Goal: Information Seeking & Learning: Find specific page/section

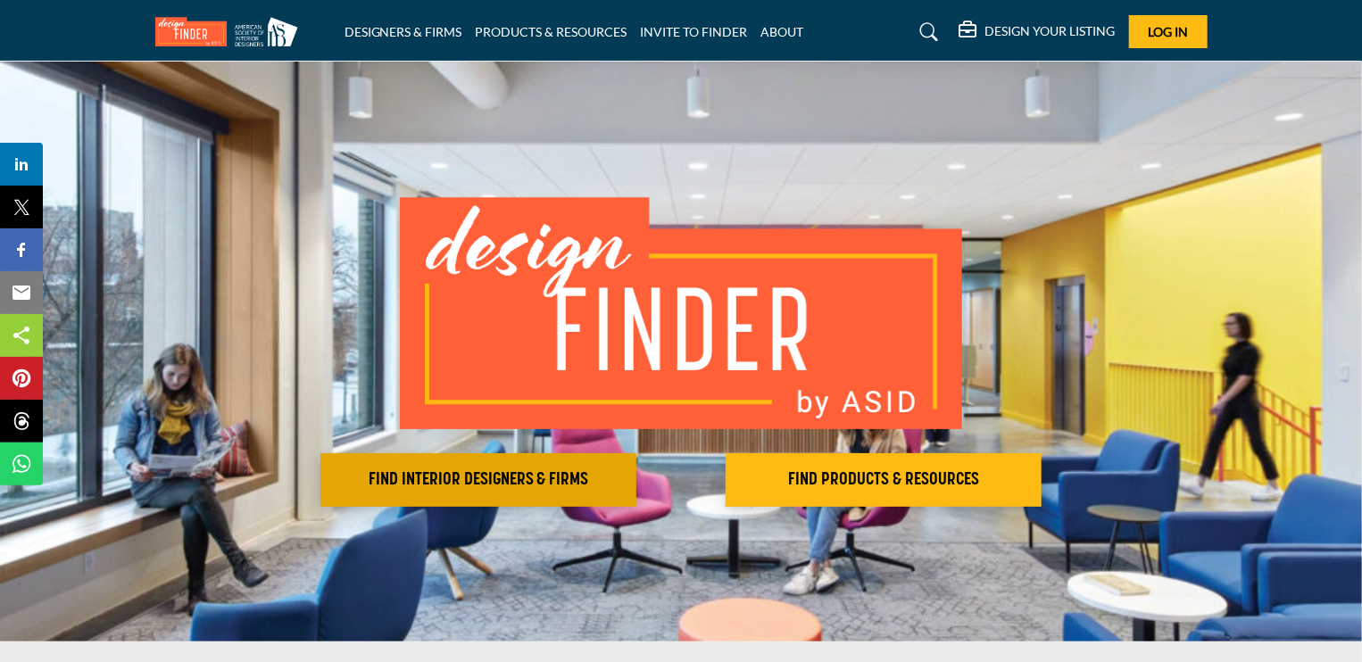
click at [446, 469] on h2 "FIND INTERIOR DESIGNERS & FIRMS" at bounding box center [478, 479] width 305 height 21
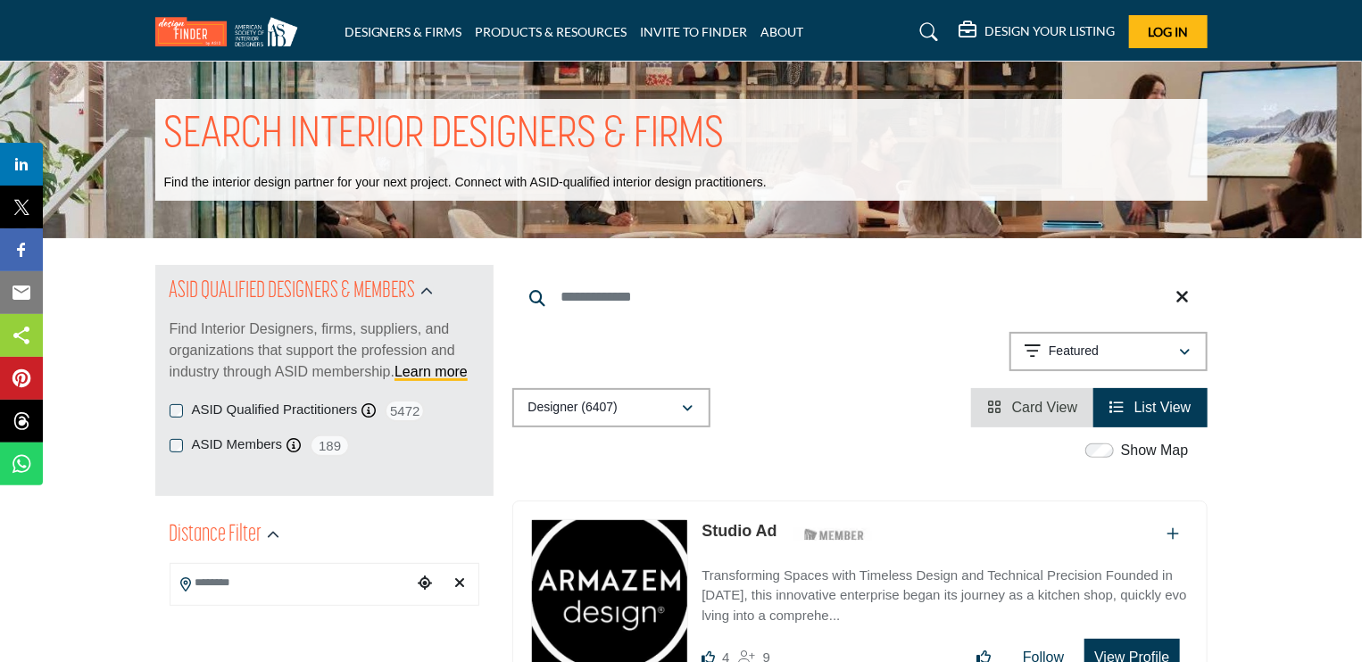
click at [809, 338] on div "Showing 21 results out of 6407 Featured" at bounding box center [859, 355] width 695 height 46
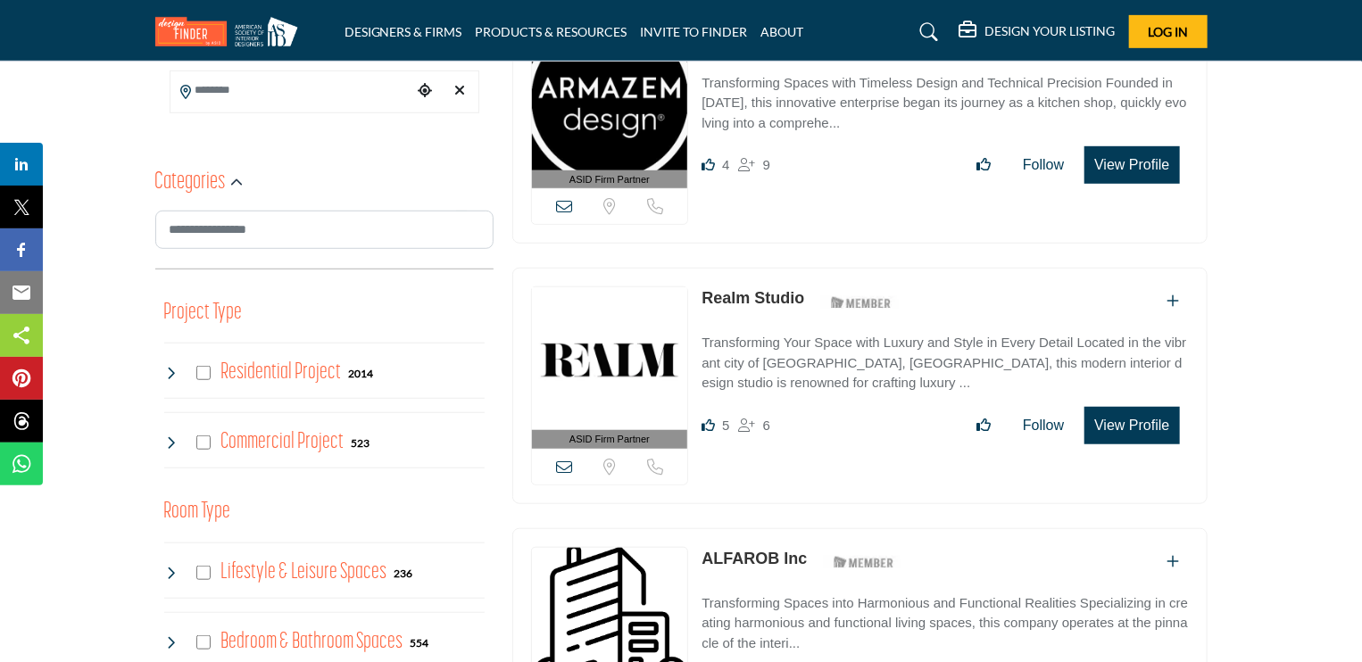
scroll to position [393, 0]
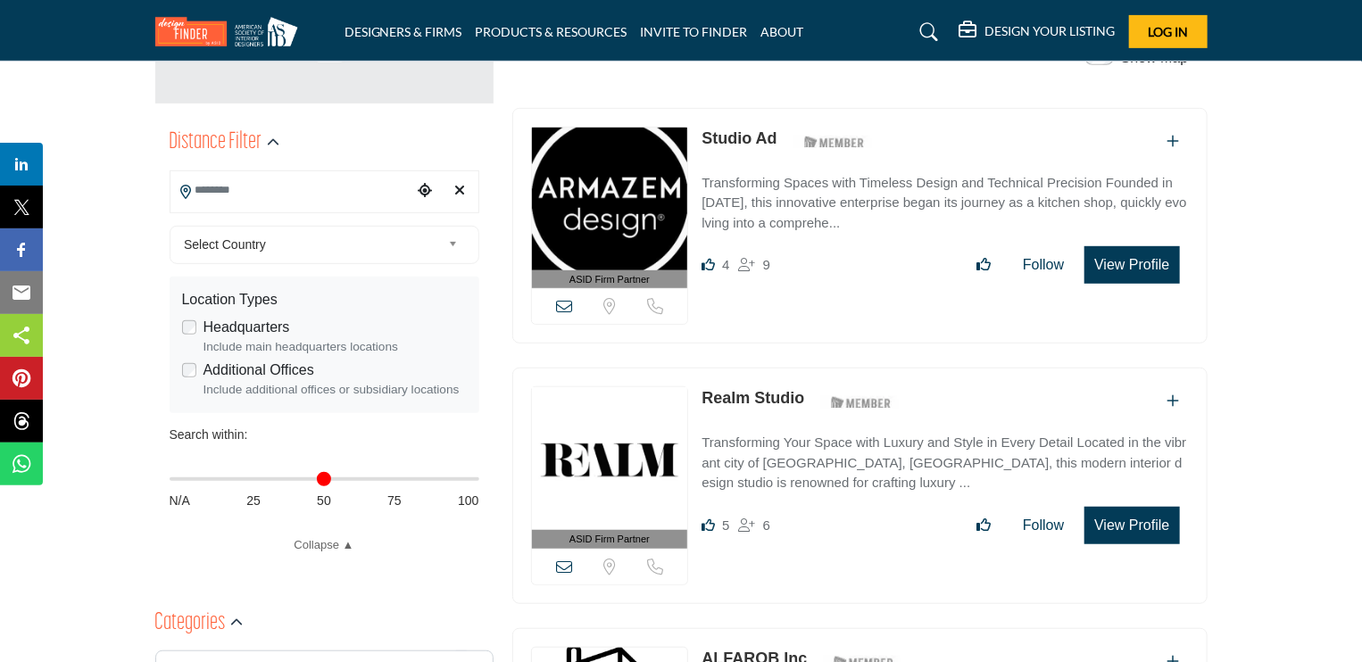
click at [248, 184] on input "Search Location" at bounding box center [290, 190] width 241 height 35
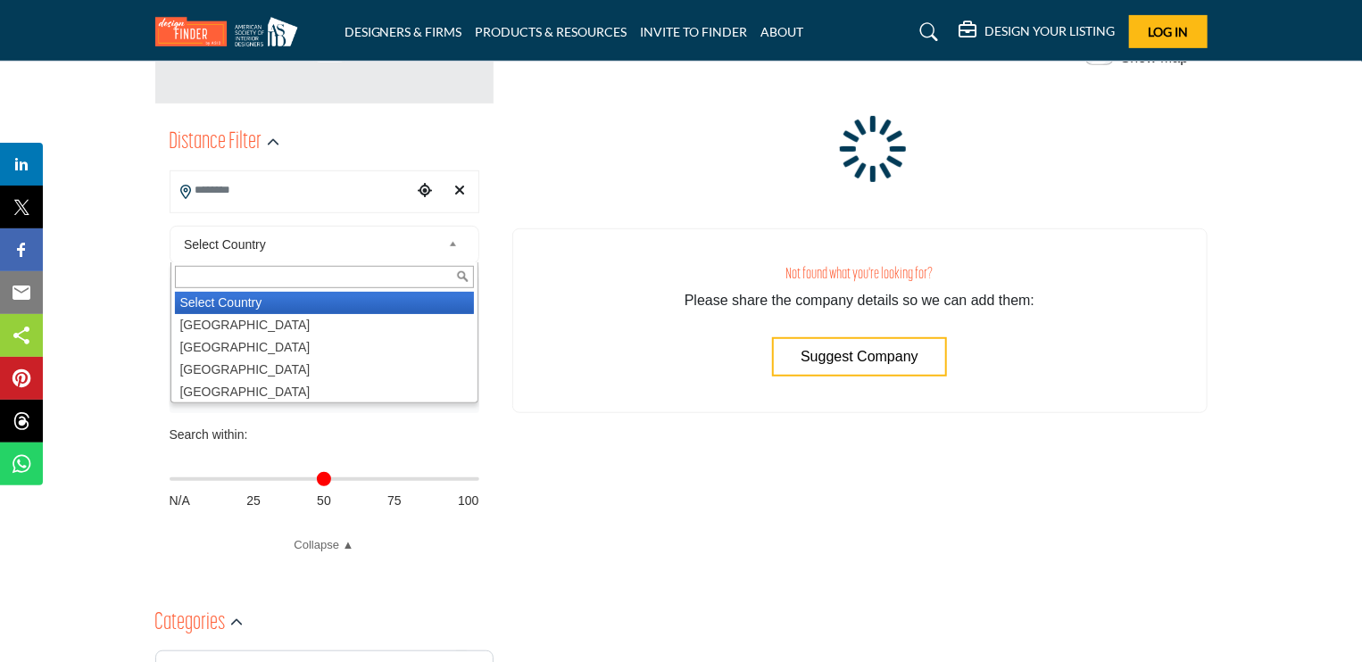
click at [451, 239] on b at bounding box center [456, 245] width 16 height 22
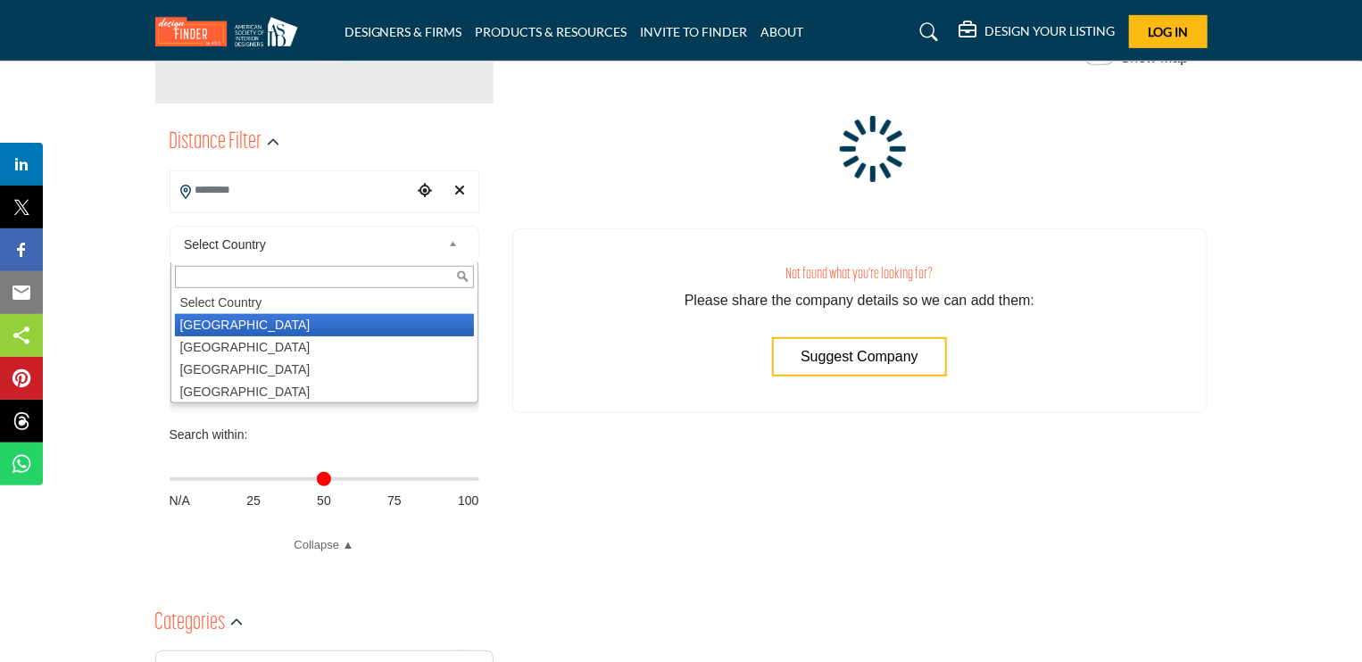
click at [307, 325] on li "United States" at bounding box center [324, 325] width 299 height 22
type input "***"
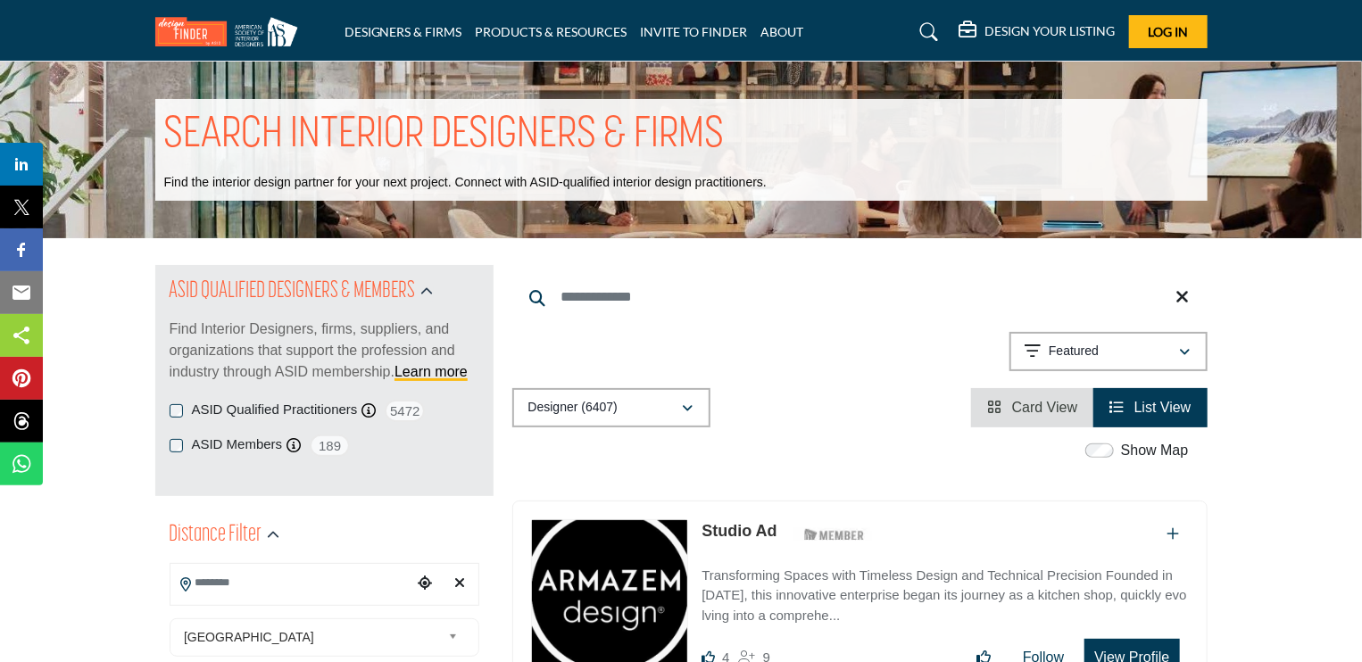
type input "**********"
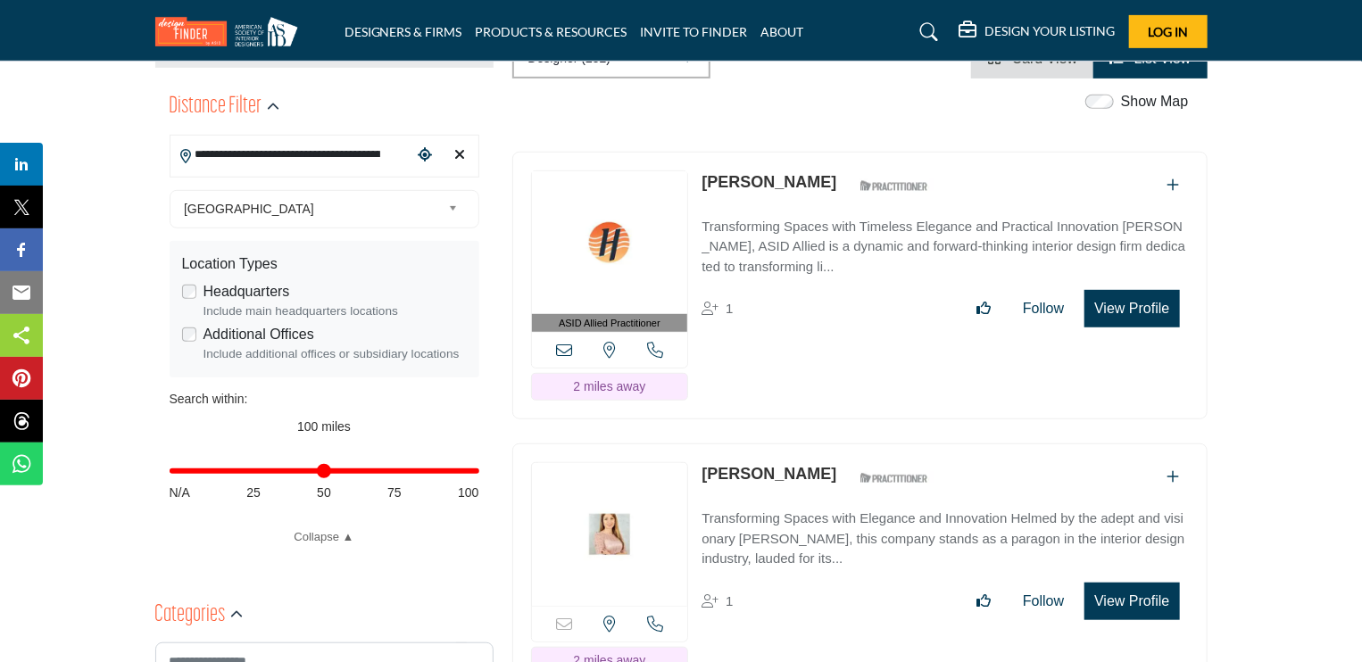
scroll to position [536, 0]
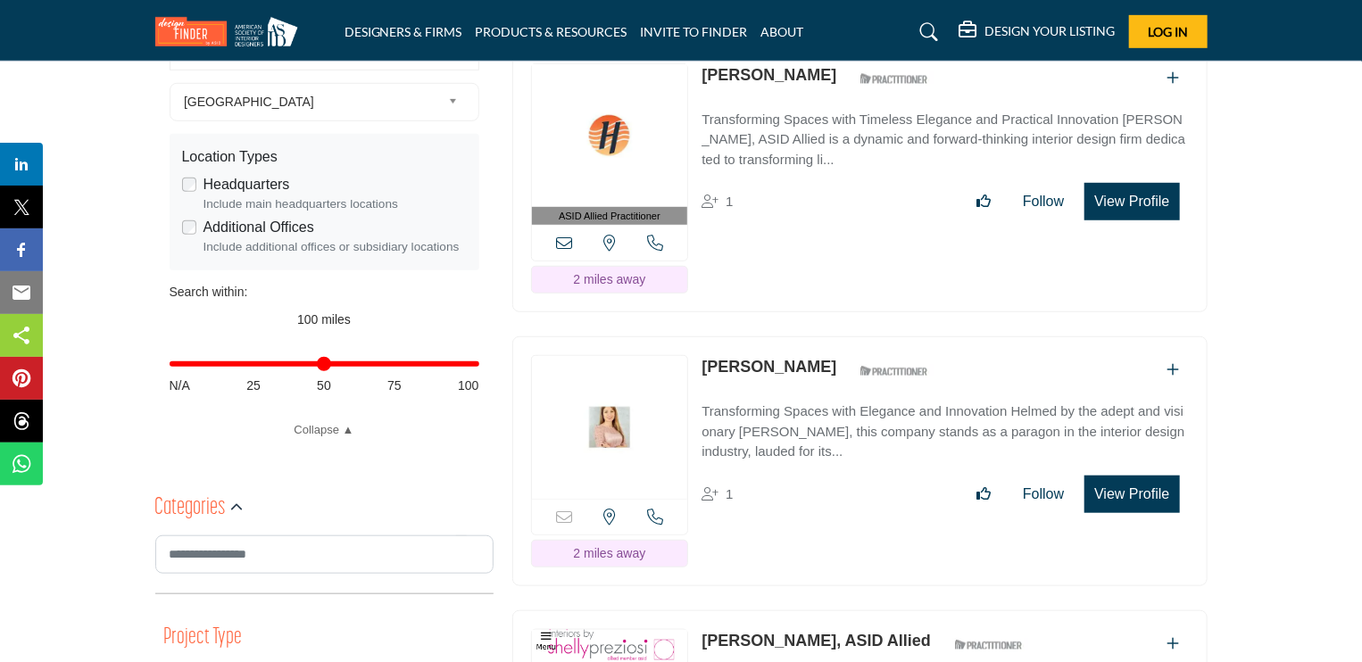
click at [448, 96] on b at bounding box center [456, 102] width 16 height 22
click at [243, 299] on div "**********" at bounding box center [325, 255] width 310 height 369
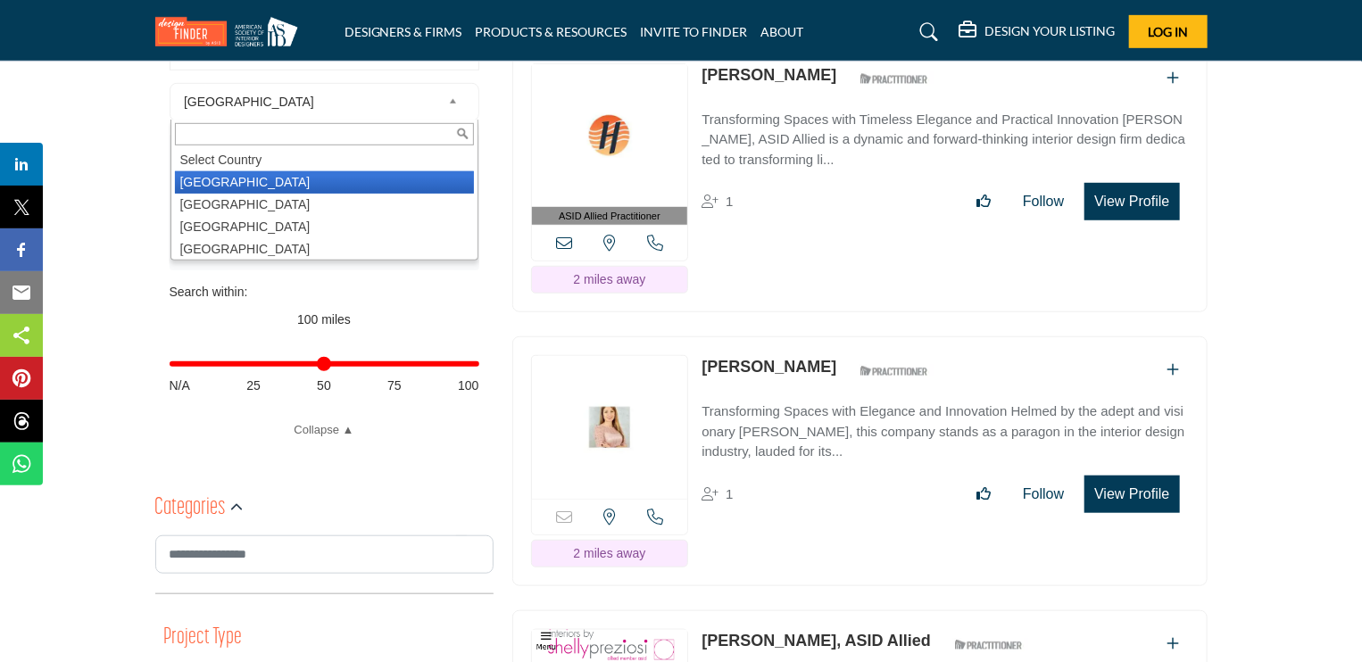
click at [449, 100] on b at bounding box center [456, 102] width 16 height 22
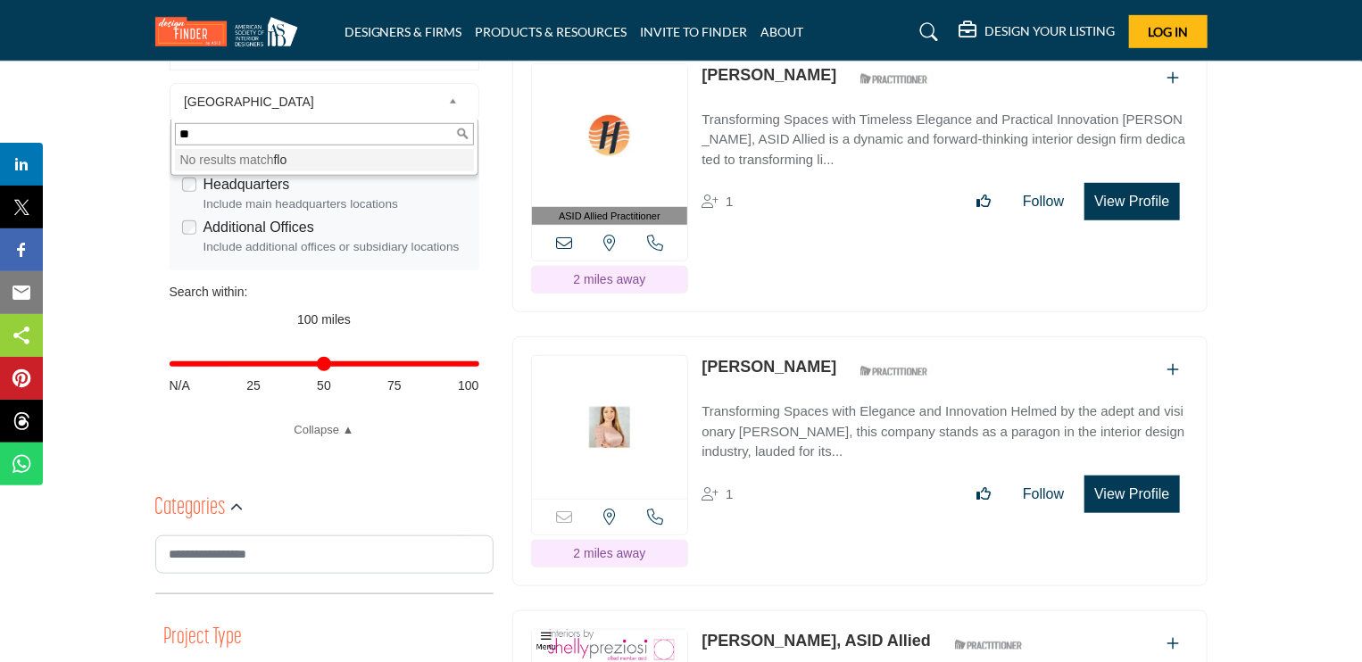
type input "*"
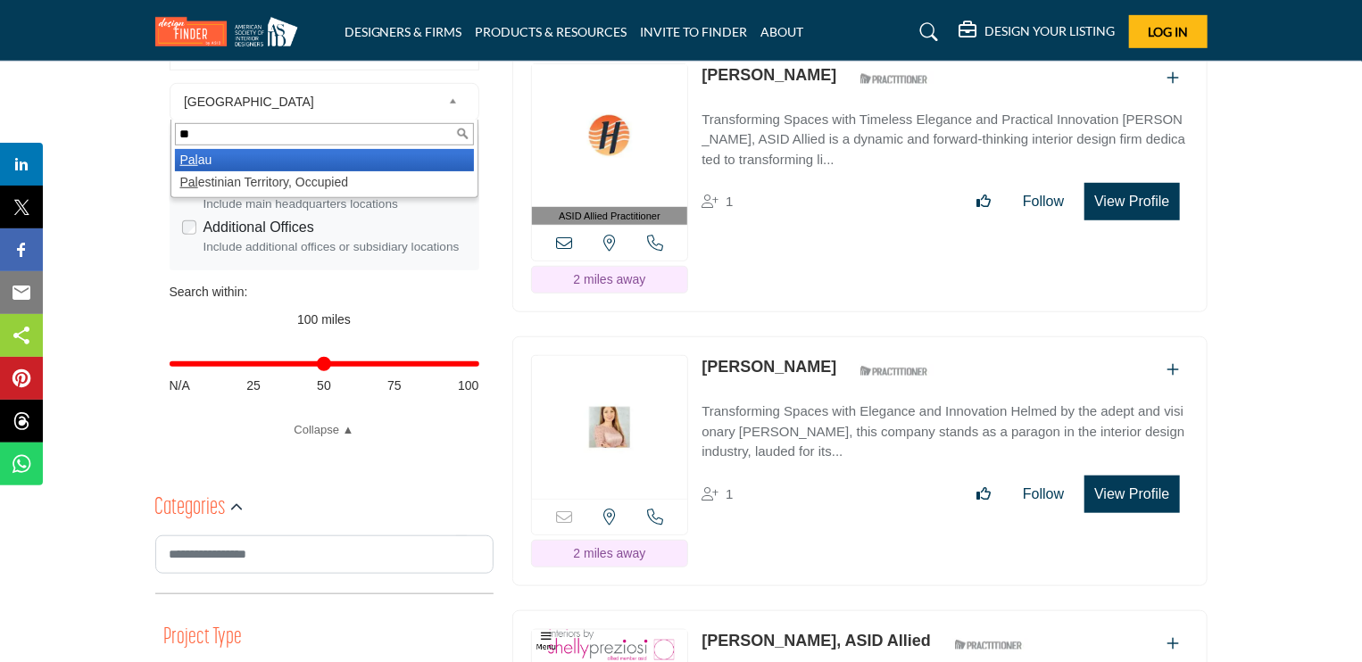
type input "*"
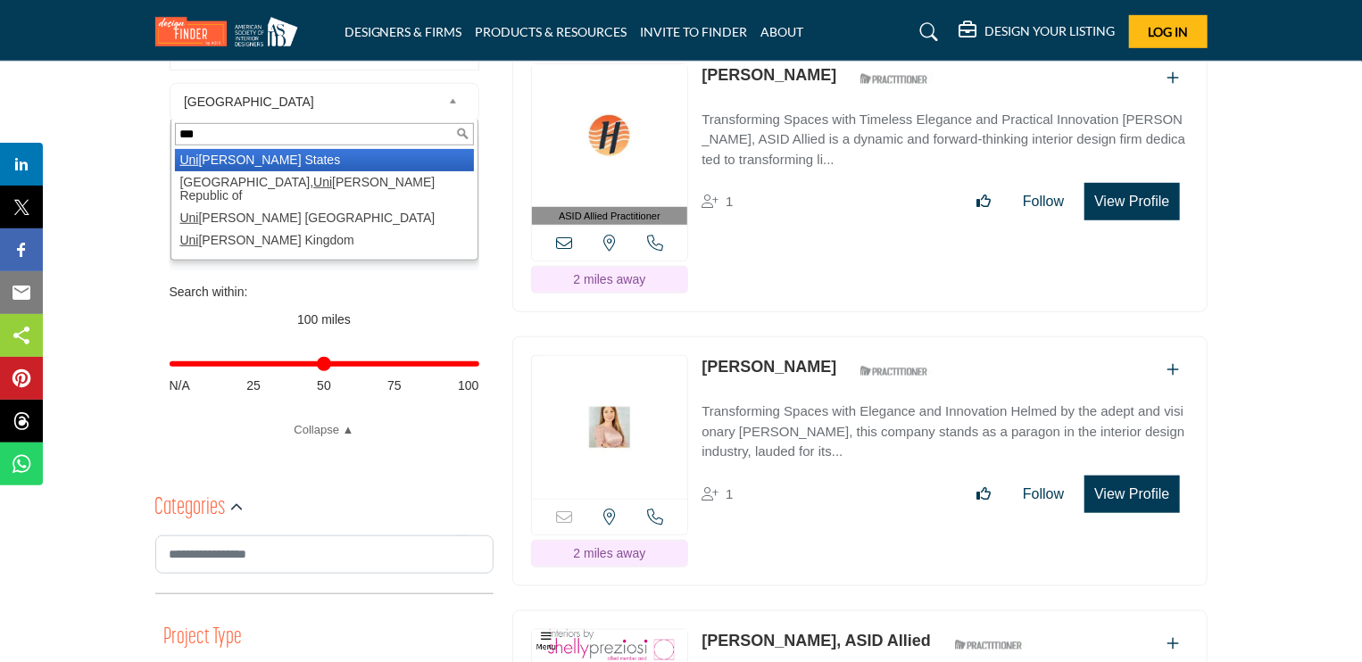
type input "***"
click at [278, 159] on li "Uni ted States" at bounding box center [324, 160] width 299 height 22
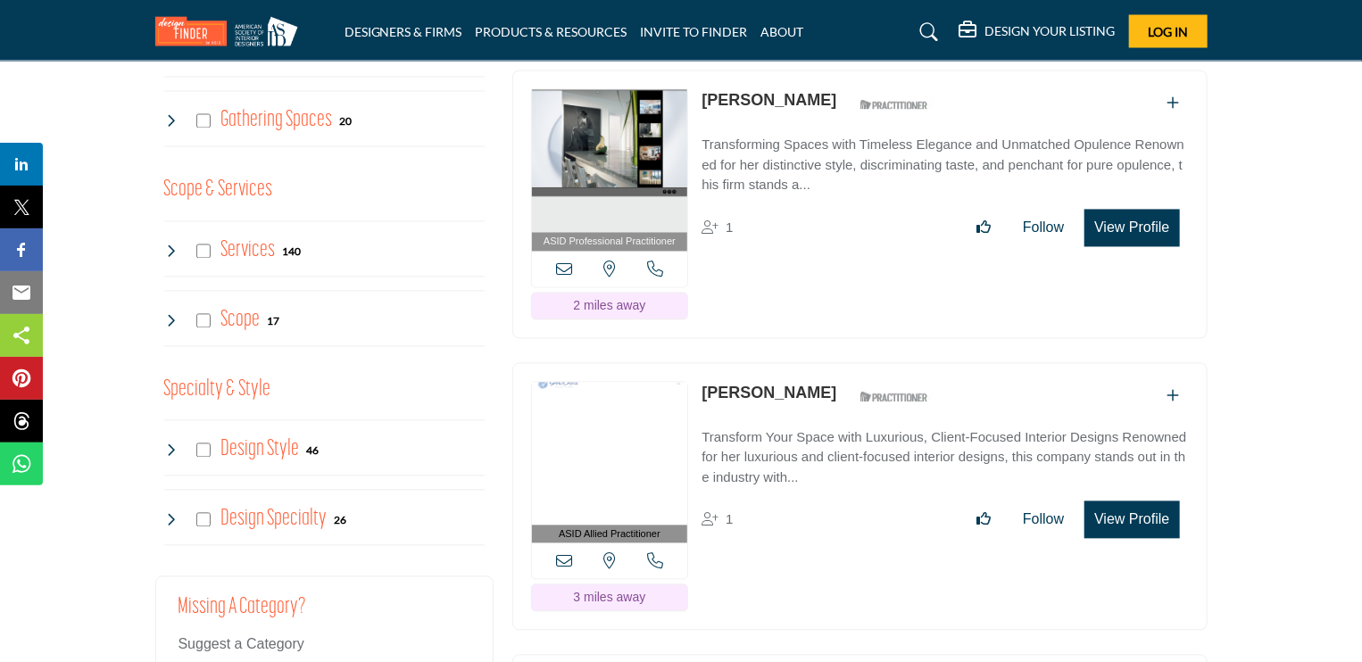
scroll to position [1695, 0]
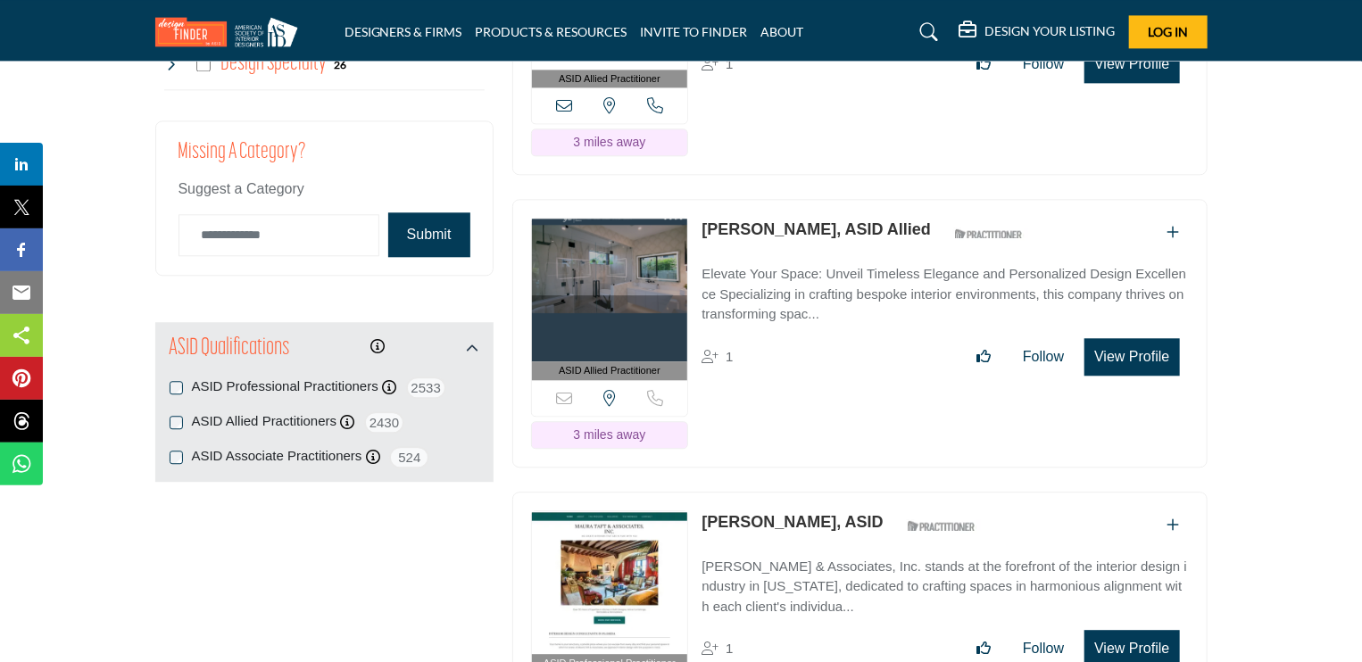
scroll to position [2150, 0]
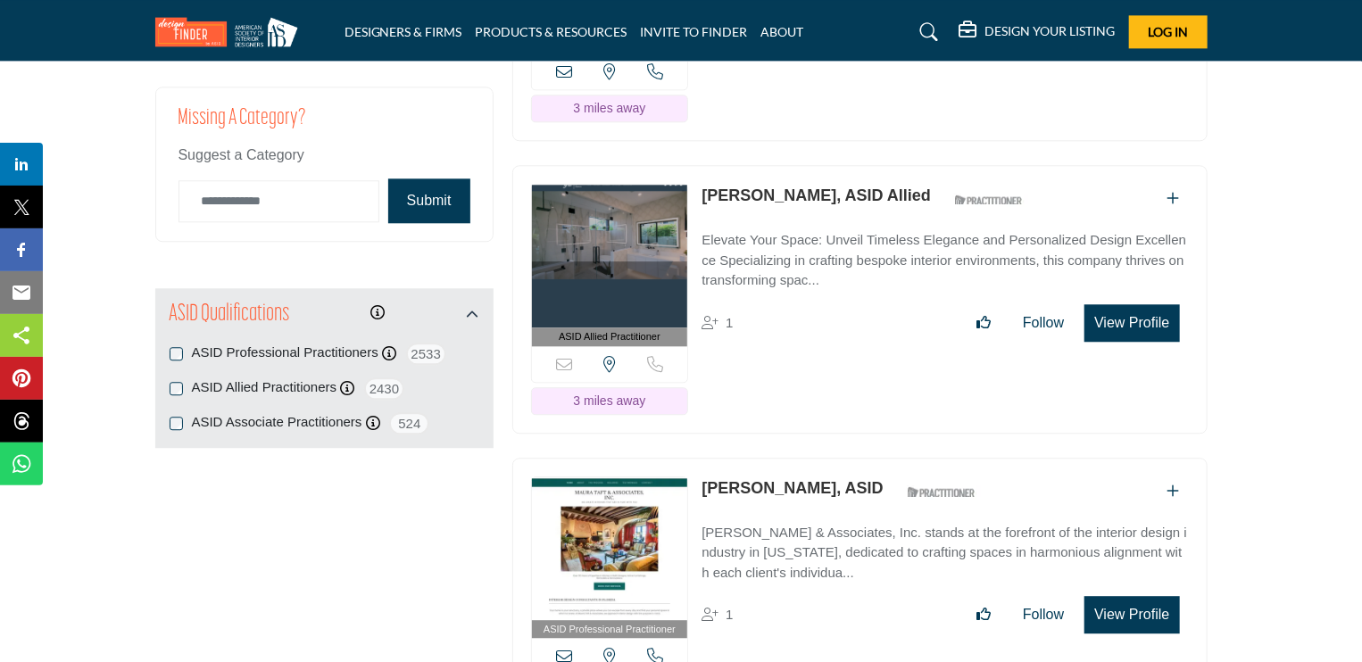
click at [182, 365] on div "ASID Professional Practitioners ASID Professional Practitioners have successful…" at bounding box center [325, 354] width 310 height 22
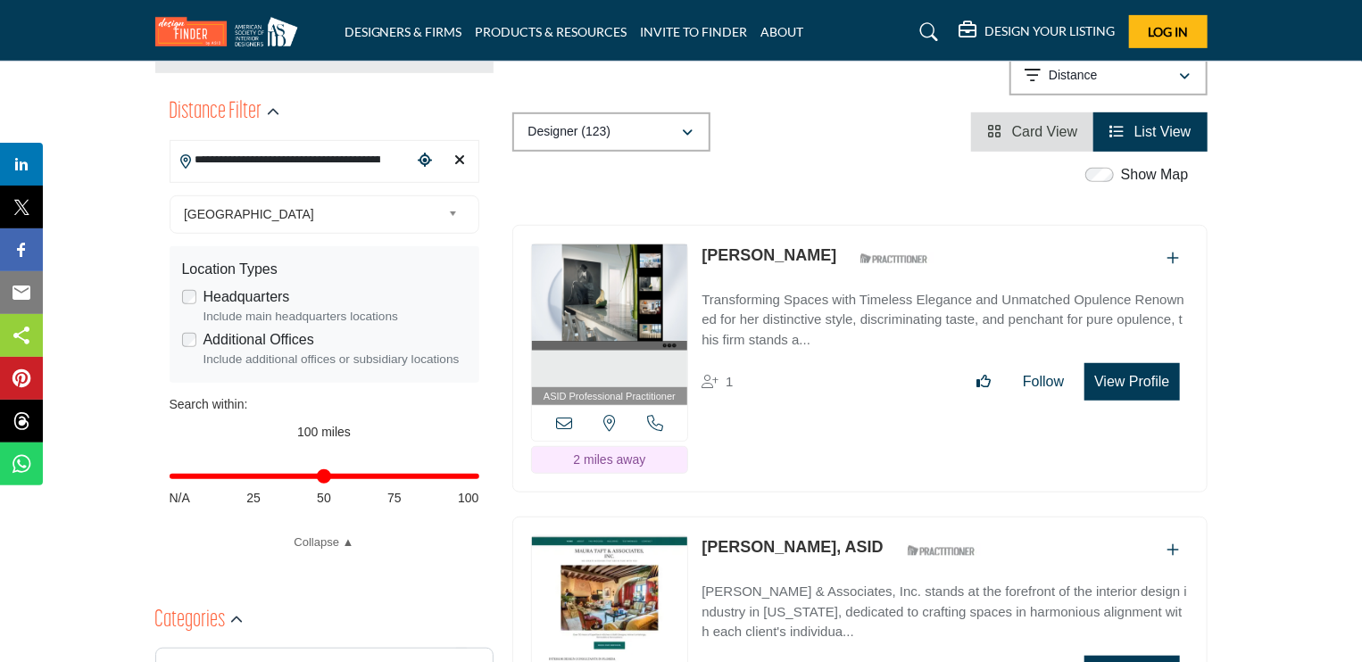
scroll to position [428, 0]
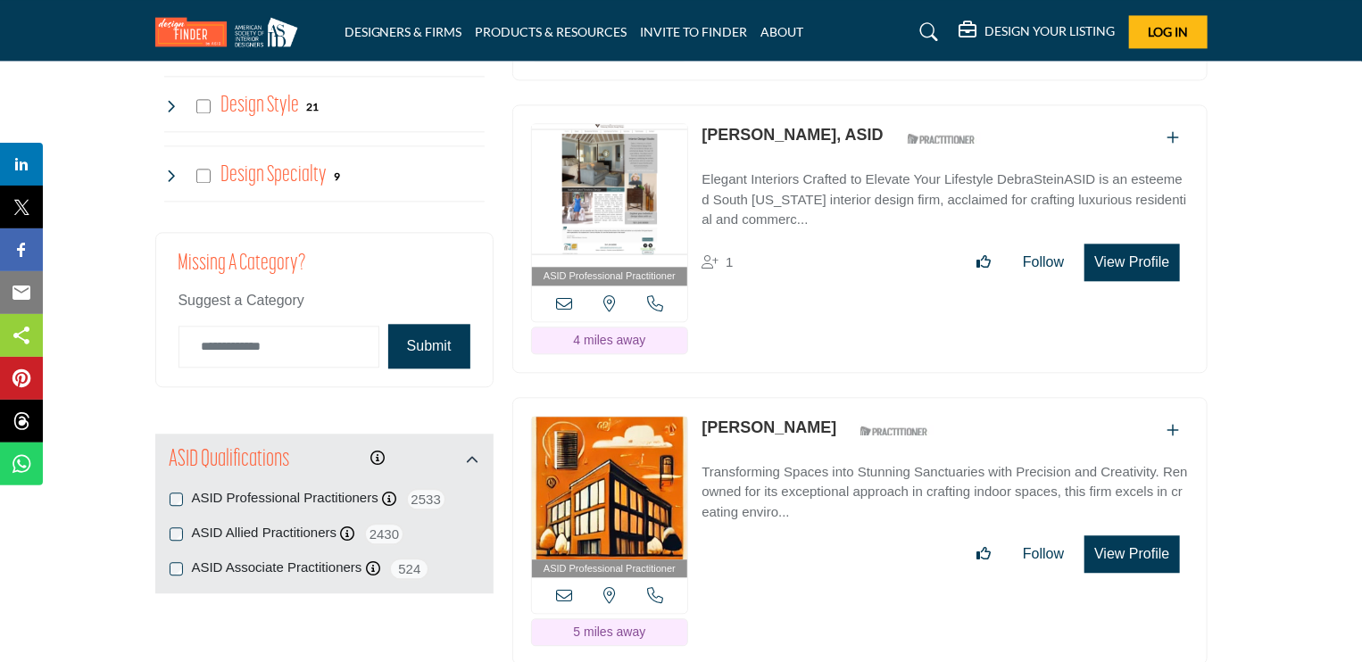
scroll to position [2007, 0]
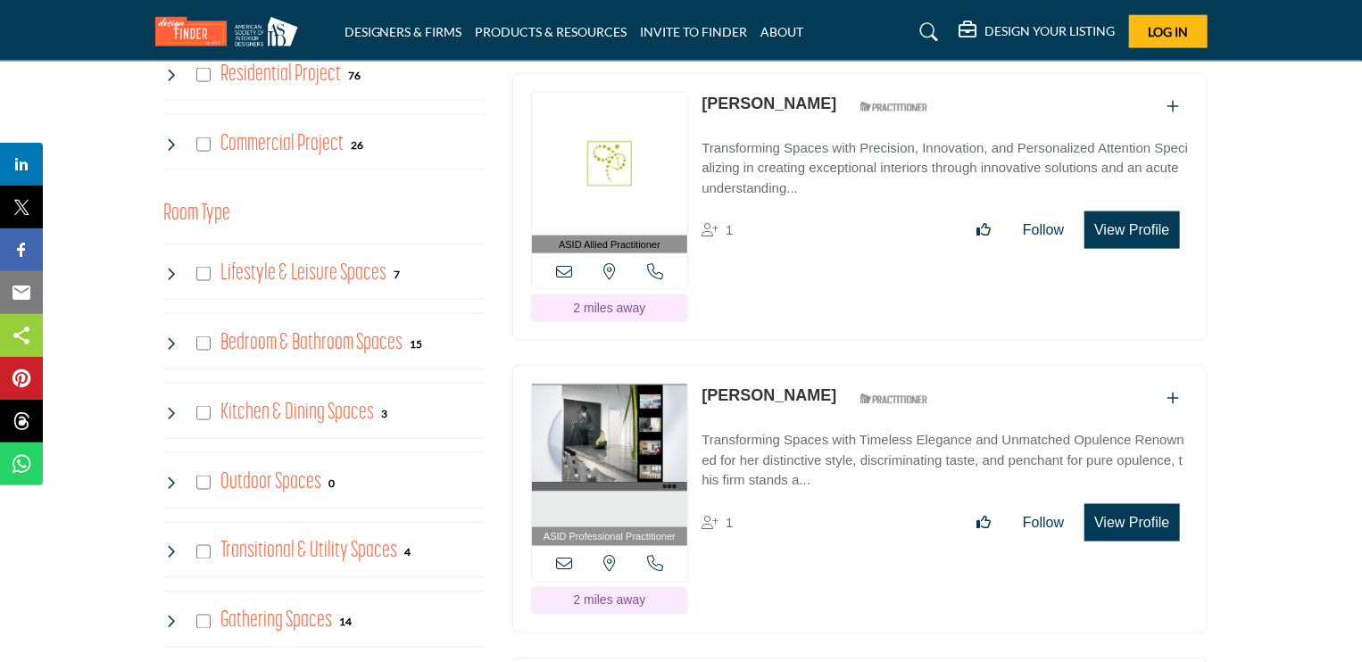
scroll to position [579, 0]
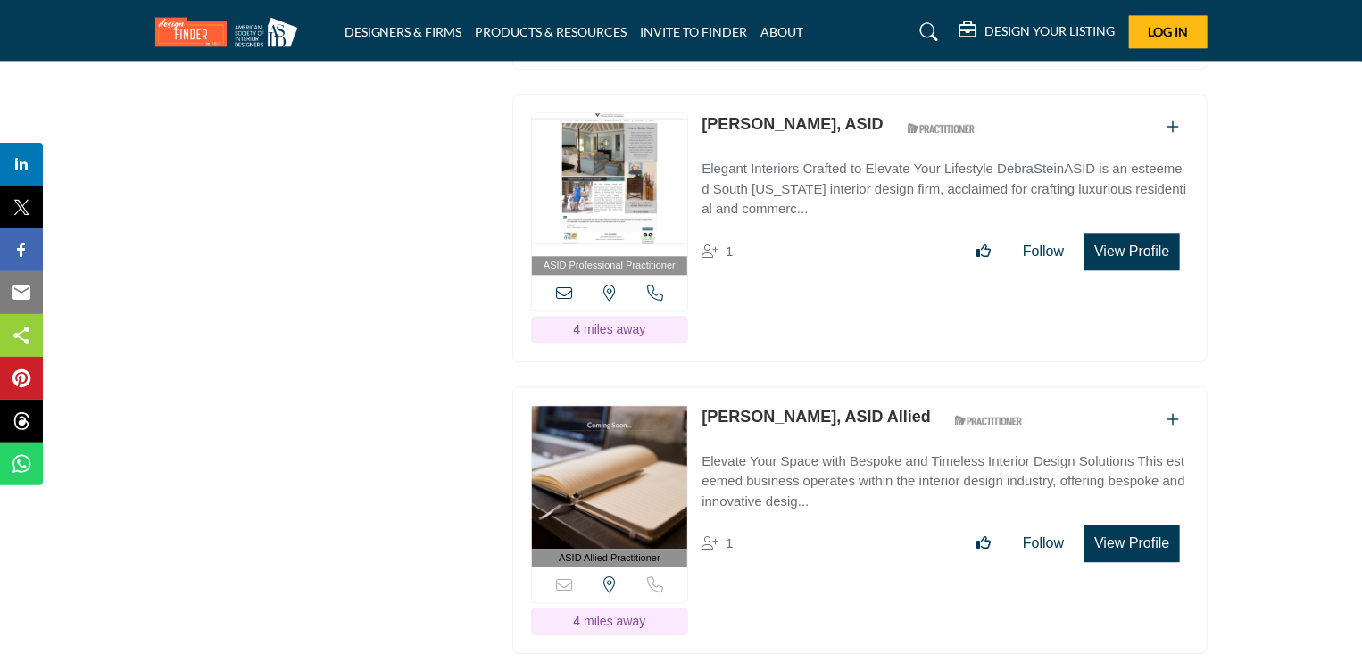
scroll to position [5522, 0]
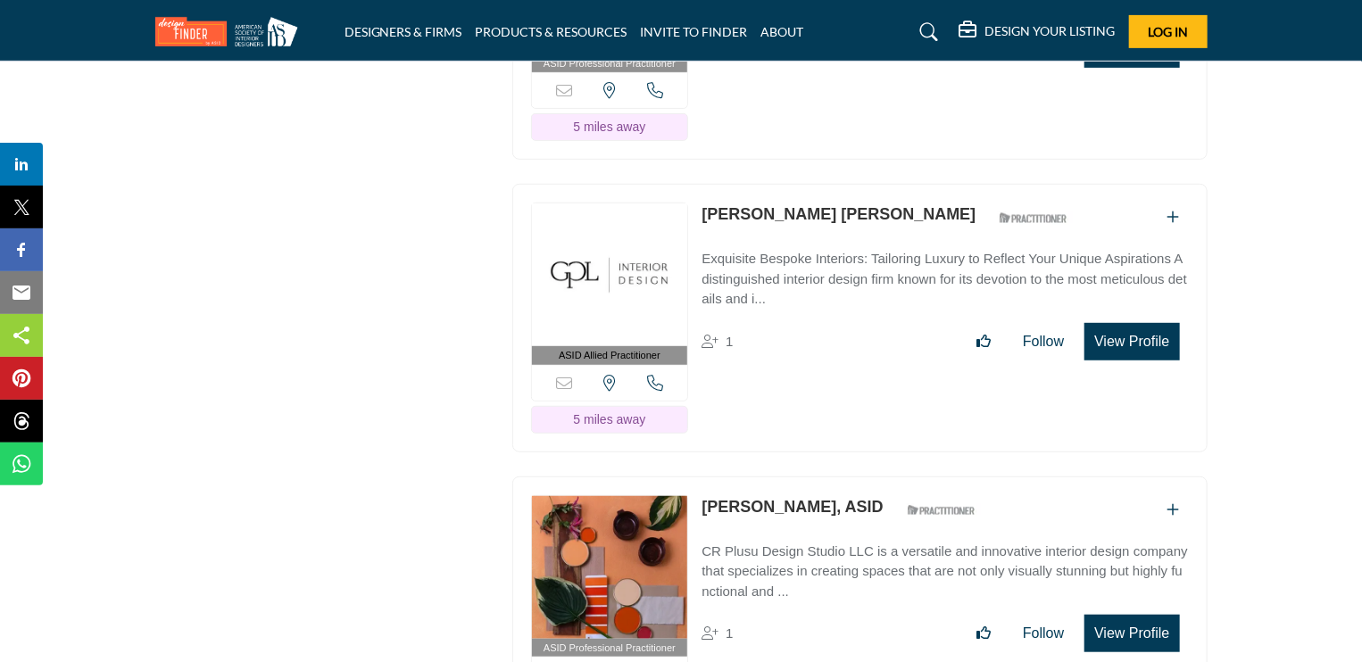
scroll to position [7262, 0]
